Goal: Task Accomplishment & Management: Manage account settings

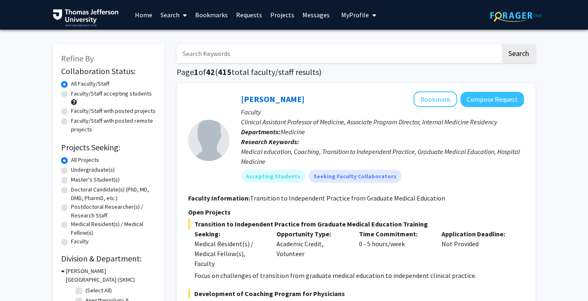
click at [350, 12] on span "My Profile" at bounding box center [355, 15] width 28 height 8
click at [376, 40] on span "[PERSON_NAME]" at bounding box center [392, 38] width 50 height 9
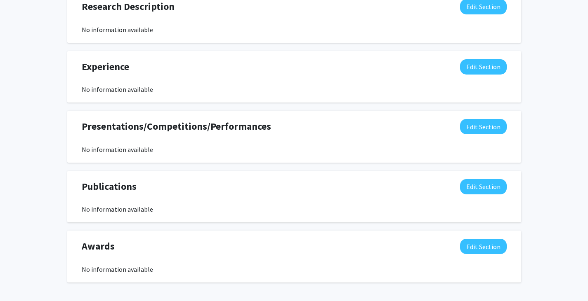
scroll to position [486, 0]
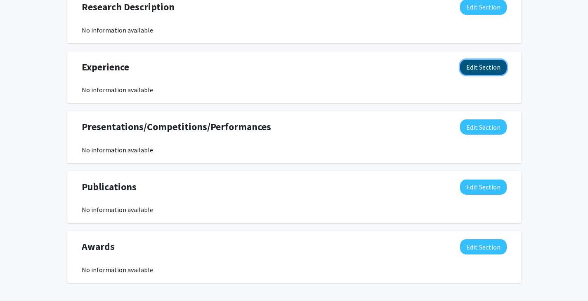
click at [494, 71] on button "Edit Section" at bounding box center [483, 67] width 47 height 15
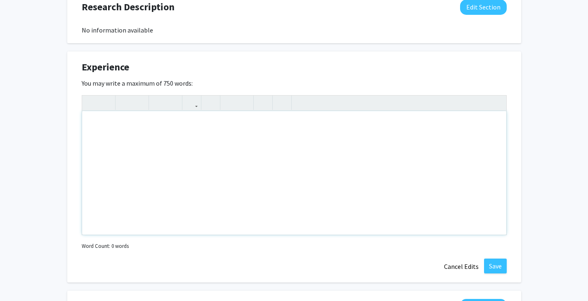
click at [310, 146] on div "Note to users with screen readers: Please deactivate our accessibility plugin f…" at bounding box center [294, 173] width 424 height 124
type textarea "W"
click at [327, 127] on div "I've worked as an observational researcher in the [PERSON_NAME] lab at [GEOGRAP…" at bounding box center [294, 173] width 424 height 124
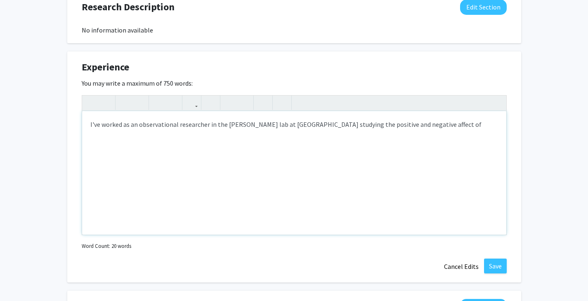
click at [435, 124] on div "I've worked as an observational researcher in the [PERSON_NAME] lab at [GEOGRAP…" at bounding box center [294, 173] width 424 height 124
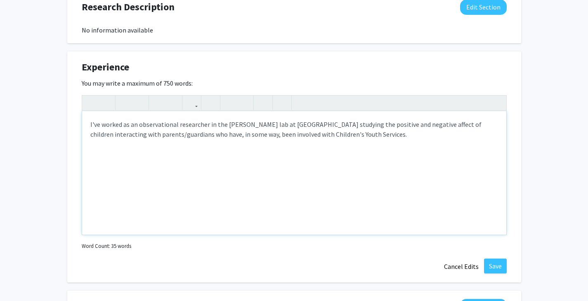
click at [98, 127] on div "I've worked as an observational researcher in the [PERSON_NAME] lab at [GEOGRAP…" at bounding box center [294, 173] width 424 height 124
click at [249, 124] on div "I worked as an observational researcher in the [PERSON_NAME] lab at [GEOGRAPHIC…" at bounding box center [294, 173] width 424 height 124
click at [247, 126] on div "I worked as an observational researcher in the [PERSON_NAME] lab at [GEOGRAPHIC…" at bounding box center [294, 173] width 424 height 124
click at [403, 136] on div "I worked as an observational researcher in the [PERSON_NAME] lab from [DATE]-[D…" at bounding box center [294, 173] width 424 height 124
click at [214, 122] on div "I worked as an observational researcher in the [PERSON_NAME] lab from [DATE]-[D…" at bounding box center [294, 173] width 424 height 124
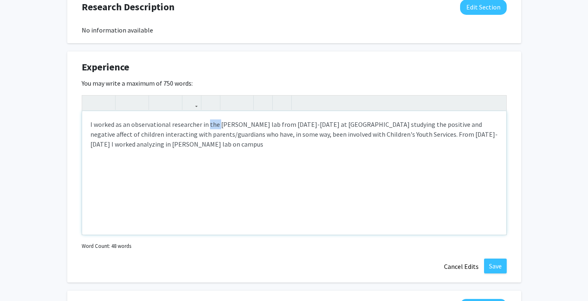
click at [214, 122] on div "I worked as an observational researcher in the [PERSON_NAME] lab from [DATE]-[D…" at bounding box center [294, 173] width 424 height 124
click at [219, 128] on div "I worked as an observational researcher in the [PERSON_NAME] lab from [DATE]-[D…" at bounding box center [294, 173] width 424 height 124
click at [211, 123] on div "I worked as an observational researcher in the [PERSON_NAME] lab from [DATE]-[D…" at bounding box center [294, 173] width 424 height 124
click at [220, 124] on div "I worked as an observational researcher in the [PERSON_NAME] lab from [DATE]-[D…" at bounding box center [294, 173] width 424 height 124
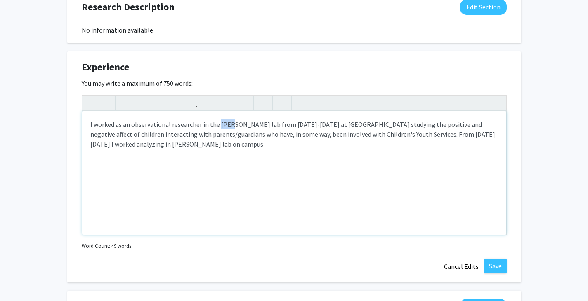
drag, startPoint x: 218, startPoint y: 125, endPoint x: 227, endPoint y: 126, distance: 9.2
click at [227, 126] on div "I worked as an observational researcher in the [PERSON_NAME] lab from [DATE]-[D…" at bounding box center [294, 173] width 424 height 124
drag, startPoint x: 483, startPoint y: 135, endPoint x: 502, endPoint y: 162, distance: 32.8
click at [502, 162] on div "I worked as an observational researcher in the [PERSON_NAME] lab from [DATE]-[D…" at bounding box center [294, 173] width 424 height 124
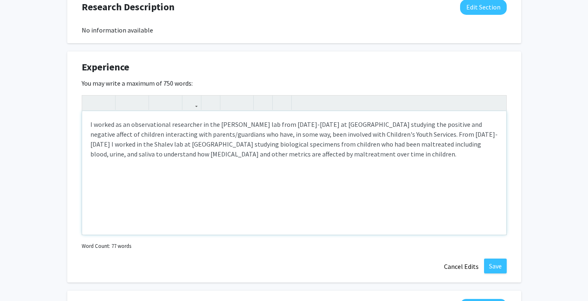
click at [323, 176] on div "I worked as an observational researcher in the [PERSON_NAME] lab from [DATE]-[D…" at bounding box center [294, 173] width 424 height 124
click at [212, 137] on div "I worked as an observational researcher in the [PERSON_NAME] lab from [DATE]-[D…" at bounding box center [294, 173] width 424 height 124
type textarea "I worked as an observational researcher in the [PERSON_NAME] lab from [DATE]-[D…"
click at [308, 152] on div "I worked as an observational researcher in the [PERSON_NAME] lab from [DATE]-[D…" at bounding box center [294, 173] width 424 height 124
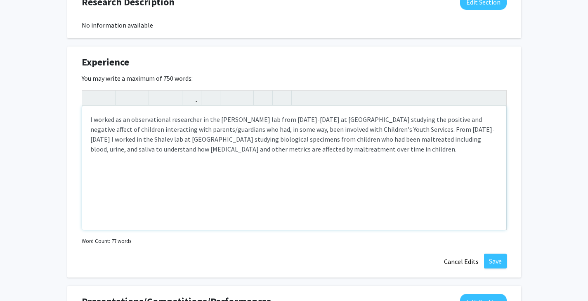
scroll to position [492, 0]
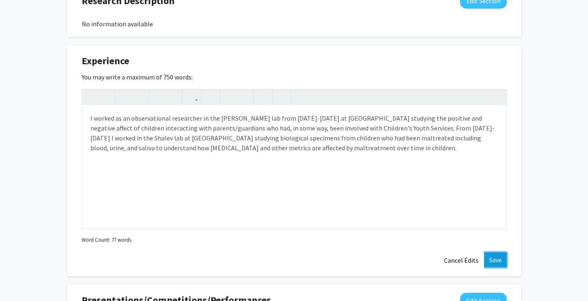
click at [501, 258] on button "Save" at bounding box center [495, 260] width 23 height 15
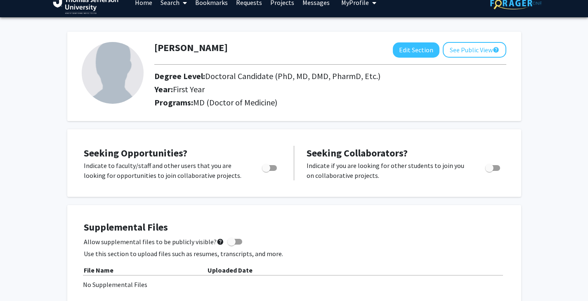
scroll to position [0, 0]
